Goal: Feedback & Contribution: Submit feedback/report problem

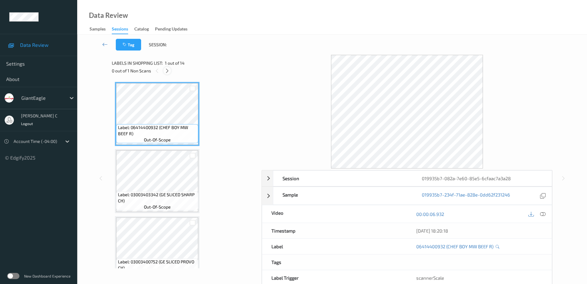
click at [170, 70] on div at bounding box center [167, 71] width 8 height 8
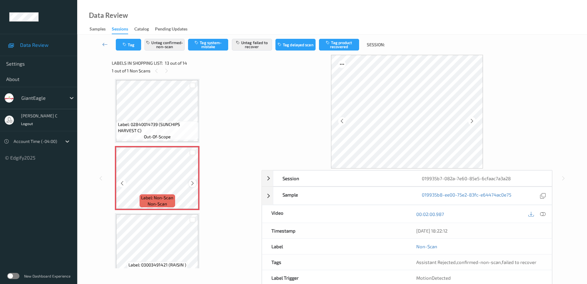
click at [191, 184] on icon at bounding box center [192, 184] width 5 height 6
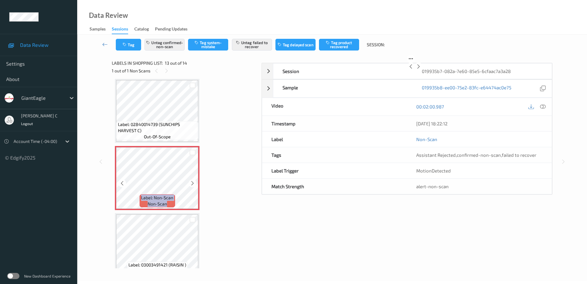
click at [191, 184] on icon at bounding box center [192, 184] width 5 height 6
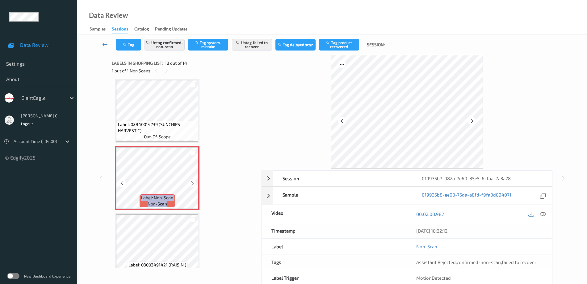
click at [191, 184] on icon at bounding box center [192, 184] width 5 height 6
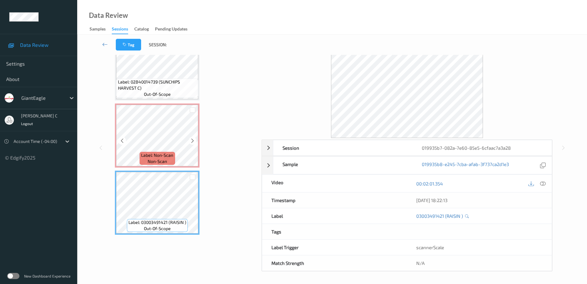
scroll to position [716, 0]
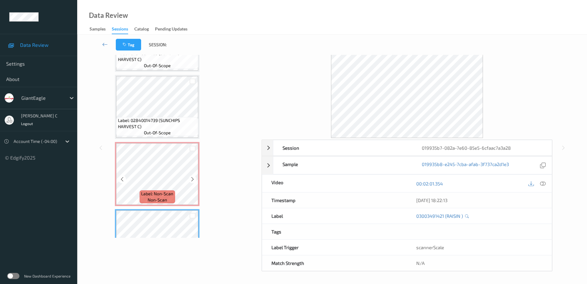
click at [163, 143] on div "Label: Non-Scan non-scan" at bounding box center [157, 174] width 85 height 64
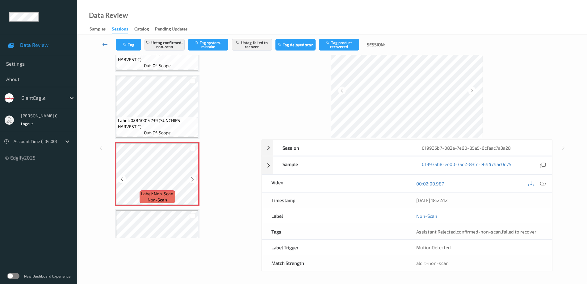
scroll to position [678, 0]
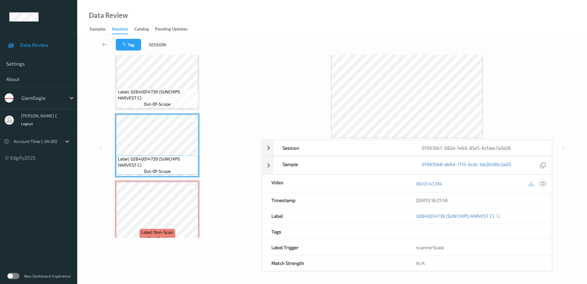
click at [542, 182] on icon at bounding box center [543, 184] width 6 height 6
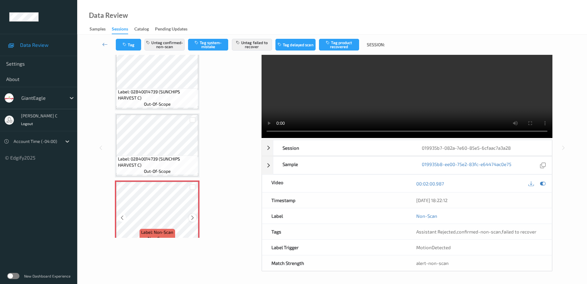
click at [192, 218] on icon at bounding box center [192, 218] width 5 height 6
click at [544, 184] on icon at bounding box center [543, 184] width 6 height 6
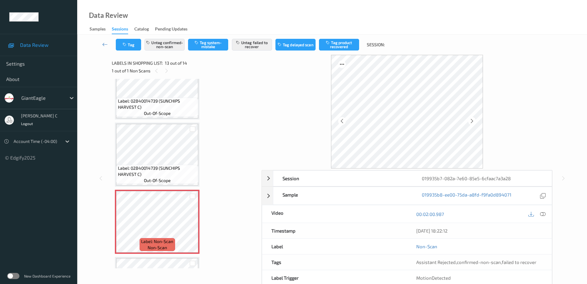
scroll to position [716, 0]
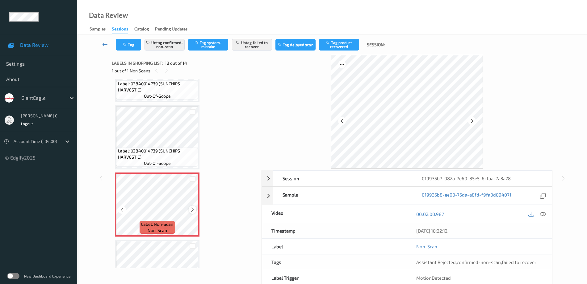
click at [193, 208] on icon at bounding box center [192, 210] width 5 height 6
click at [192, 209] on icon at bounding box center [192, 210] width 5 height 6
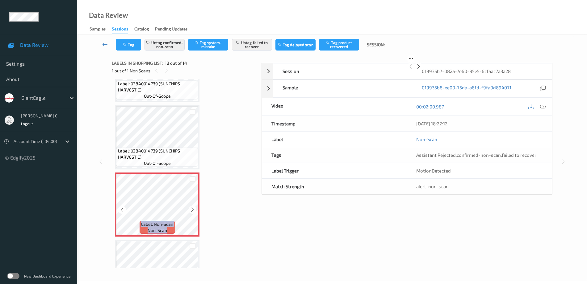
click at [192, 209] on icon at bounding box center [192, 210] width 5 height 6
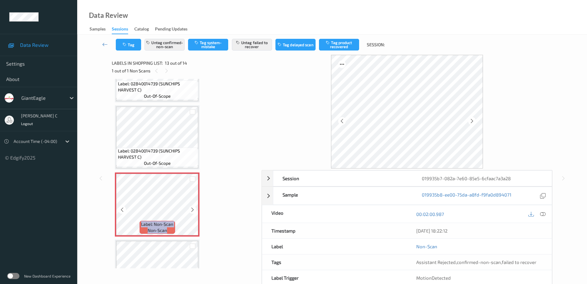
click at [192, 209] on icon at bounding box center [192, 210] width 5 height 6
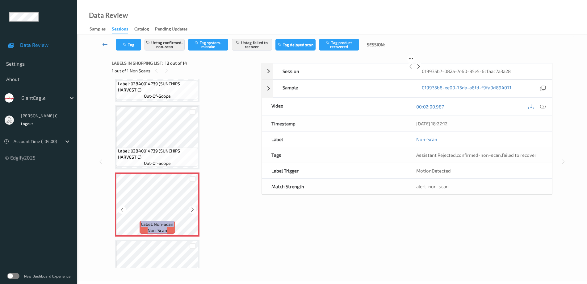
click at [192, 209] on icon at bounding box center [192, 210] width 5 height 6
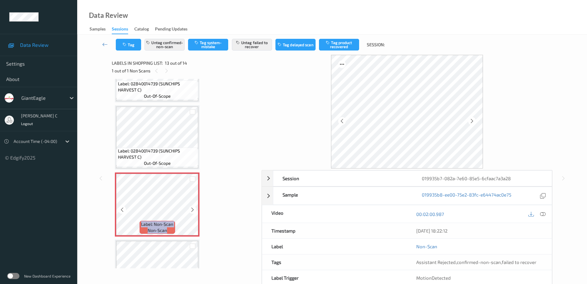
click at [192, 209] on icon at bounding box center [192, 210] width 5 height 6
click at [165, 42] on button "Untag confirmed-non-scan" at bounding box center [164, 45] width 40 height 12
click at [248, 45] on button "Untag failed to recover" at bounding box center [252, 45] width 40 height 12
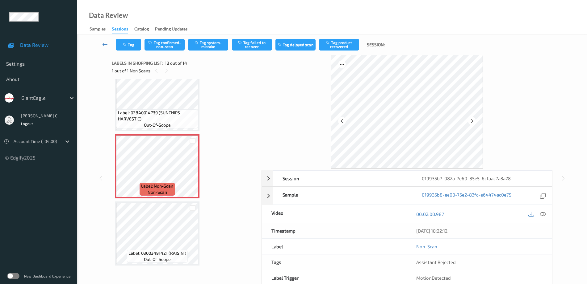
scroll to position [755, 0]
click at [192, 172] on icon at bounding box center [192, 172] width 5 height 6
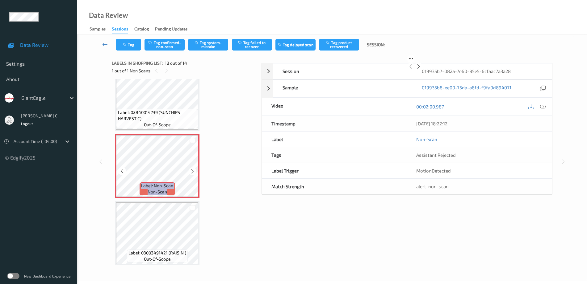
click at [192, 172] on icon at bounding box center [192, 172] width 5 height 6
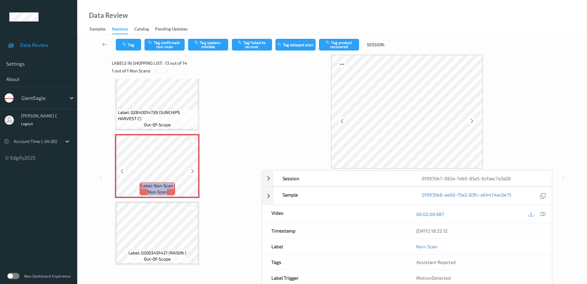
click at [192, 172] on icon at bounding box center [192, 172] width 5 height 6
click at [169, 46] on button "Tag confirmed-non-scan" at bounding box center [164, 45] width 40 height 12
click at [169, 44] on button "Untag confirmed-non-scan" at bounding box center [164, 45] width 40 height 12
click at [213, 46] on button "Tag system-mistake" at bounding box center [208, 45] width 40 height 12
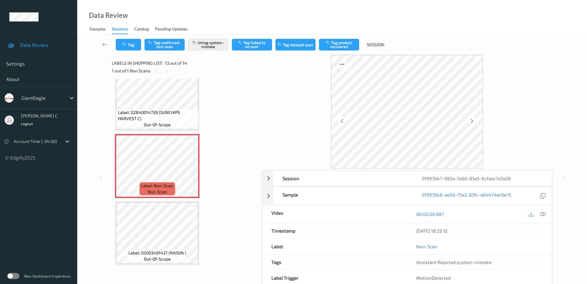
click at [129, 54] on div "Tag Tag confirmed-non-scan Untag system-mistake Tag failed to recover Tag delay…" at bounding box center [332, 45] width 484 height 20
click at [129, 45] on button "Tag" at bounding box center [128, 45] width 25 height 12
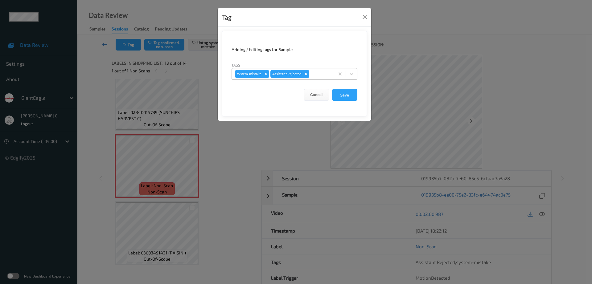
click at [332, 78] on div "system-mistake Assistant Rejected" at bounding box center [283, 74] width 103 height 10
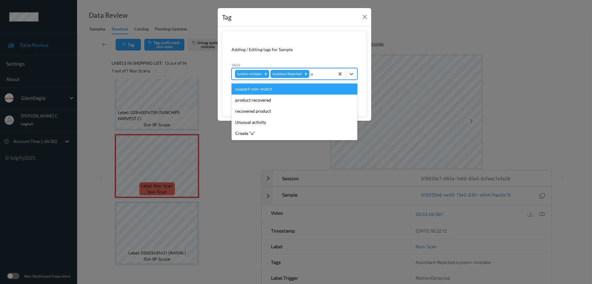
type input "un"
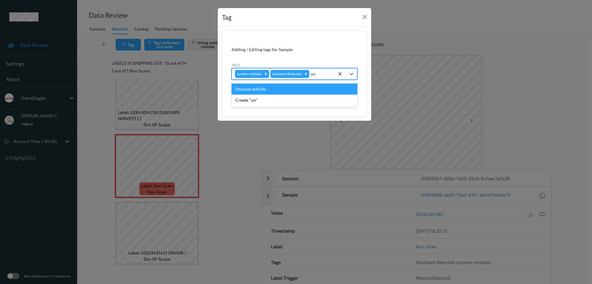
click at [272, 89] on div "Unusual activity" at bounding box center [295, 89] width 126 height 11
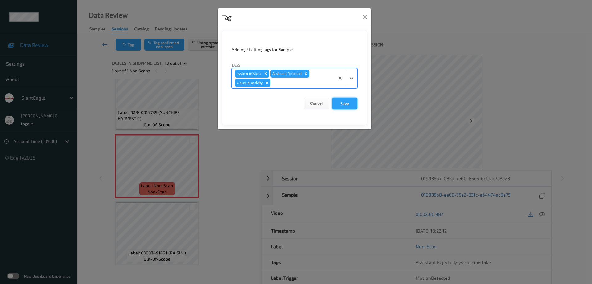
click at [355, 104] on button "Save" at bounding box center [344, 104] width 25 height 12
